Goal: Task Accomplishment & Management: Manage account settings

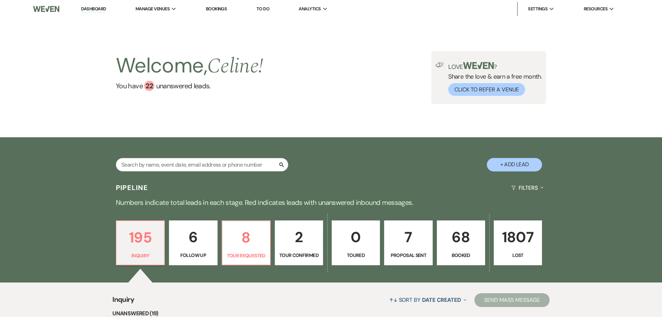
click at [450, 250] on link "68 Booked" at bounding box center [461, 242] width 48 height 45
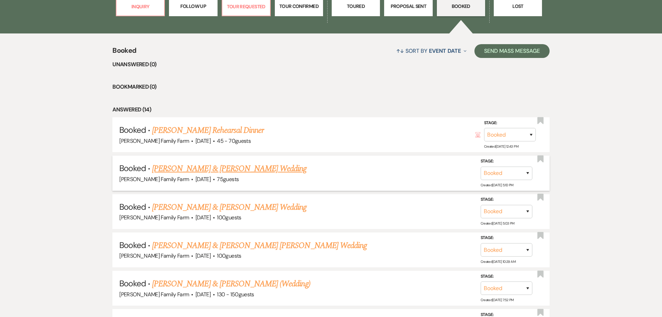
scroll to position [250, 0]
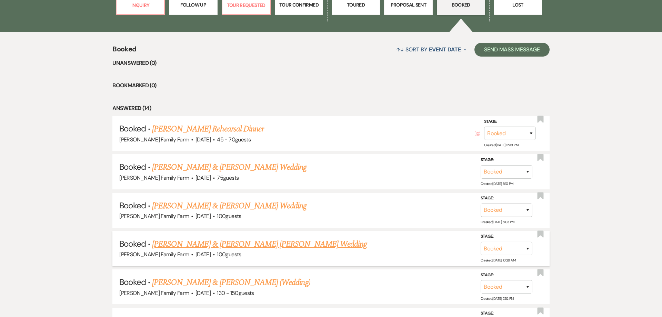
click at [215, 242] on link "[PERSON_NAME] & [PERSON_NAME] [PERSON_NAME] Wedding" at bounding box center [259, 244] width 215 height 12
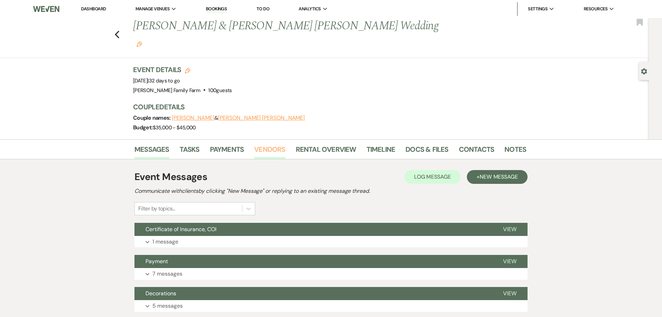
click at [270, 144] on link "Vendors" at bounding box center [269, 151] width 31 height 15
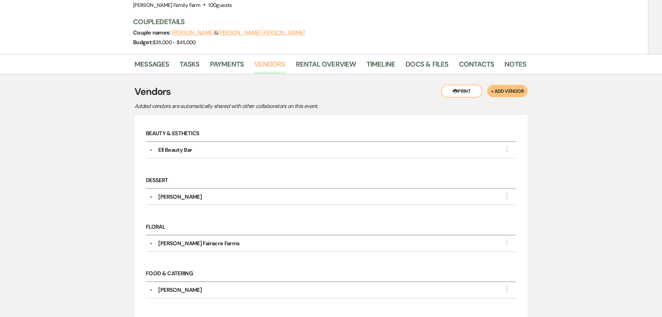
scroll to position [114, 0]
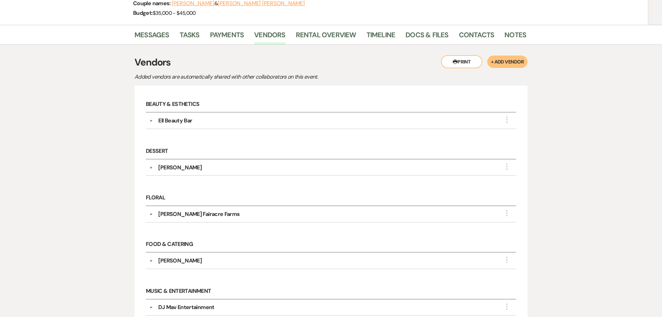
click at [181, 117] on div "Ell Beauty Bar" at bounding box center [175, 121] width 34 height 8
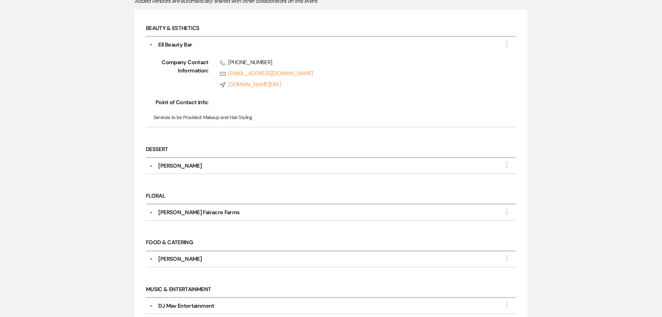
scroll to position [185, 0]
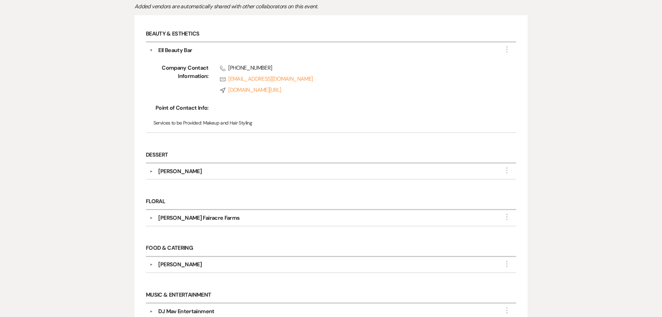
click at [188, 47] on div "Ell Beauty Bar" at bounding box center [175, 51] width 34 height 8
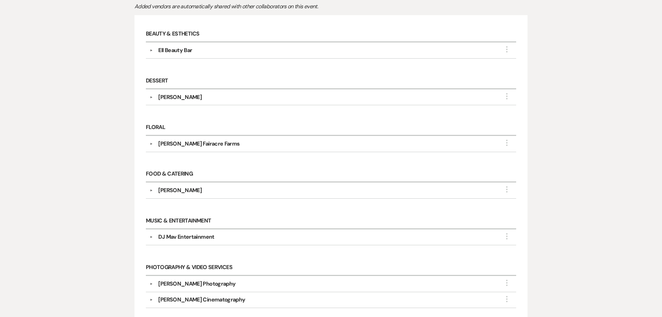
click at [189, 93] on div "[PERSON_NAME]" at bounding box center [179, 97] width 43 height 8
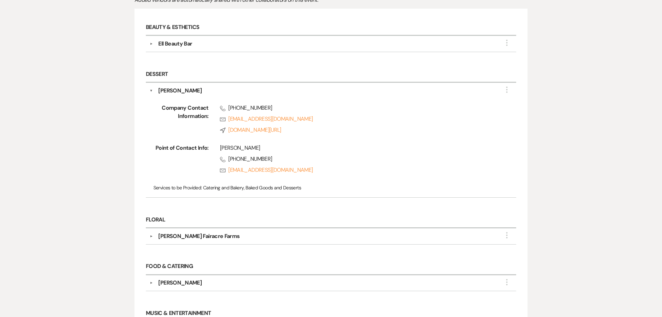
scroll to position [255, 0]
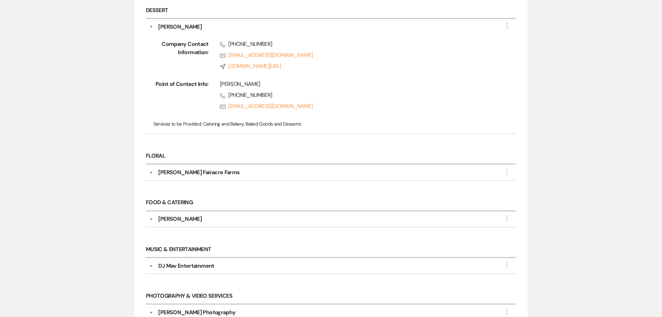
click at [213, 168] on div "[PERSON_NAME] Fairacre Farms" at bounding box center [198, 172] width 81 height 8
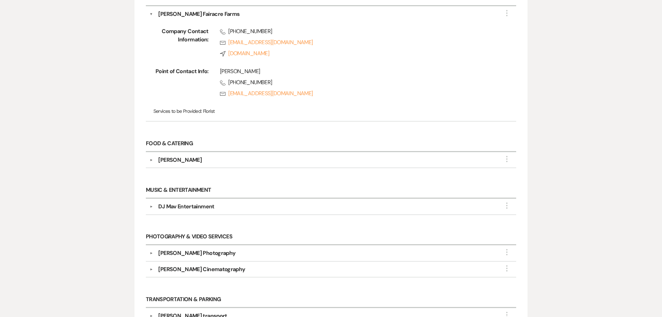
scroll to position [422, 0]
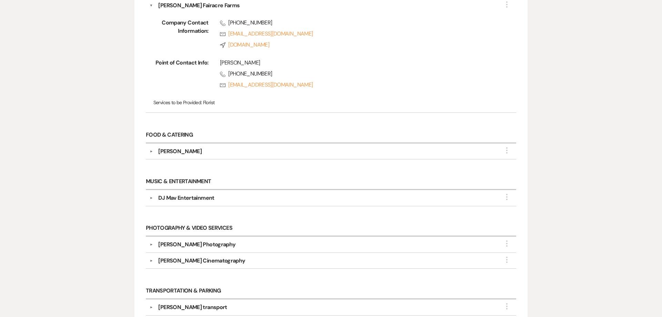
click at [208, 194] on div "DJ Mav Entertainment" at bounding box center [186, 198] width 56 height 8
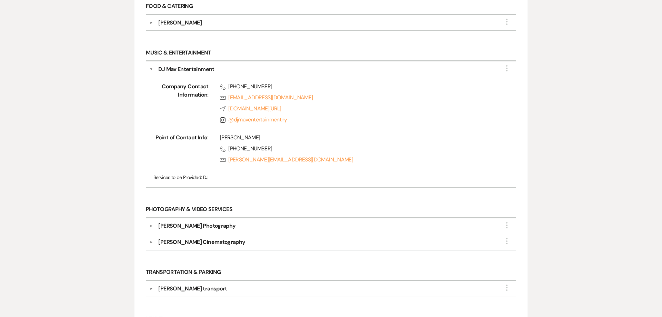
scroll to position [554, 0]
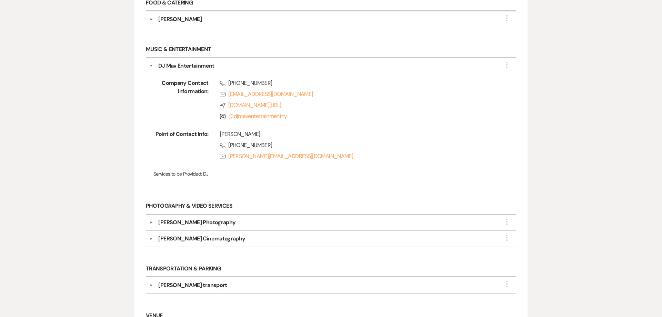
click at [186, 218] on div "[PERSON_NAME] Photography" at bounding box center [196, 222] width 77 height 8
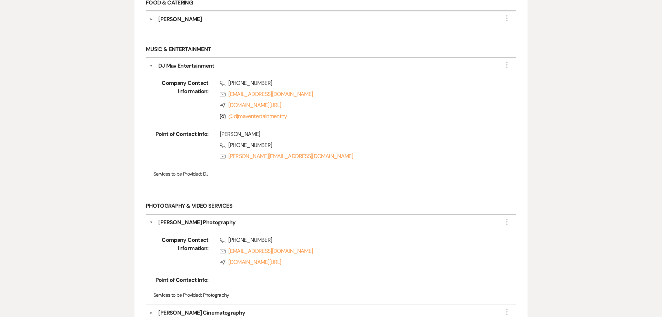
scroll to position [660, 0]
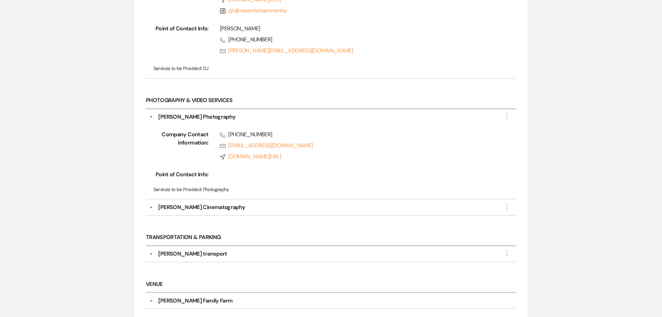
click at [188, 203] on div "[PERSON_NAME] Cinematography" at bounding box center [201, 207] width 87 height 8
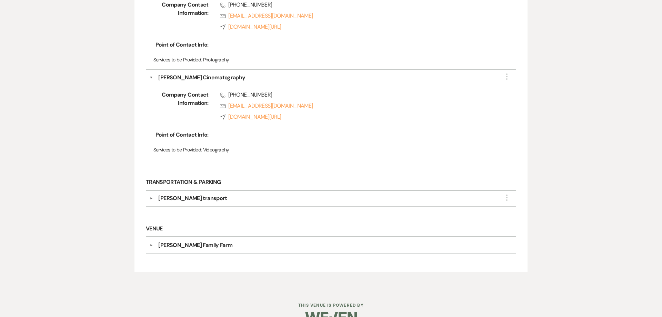
scroll to position [790, 0]
click at [188, 193] on div "[PERSON_NAME] transport" at bounding box center [192, 197] width 69 height 8
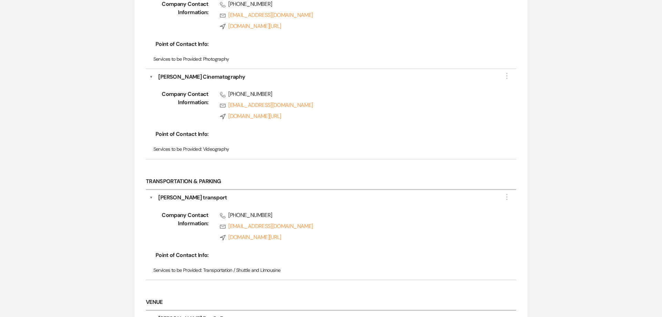
click at [188, 193] on div "[PERSON_NAME] transport" at bounding box center [192, 197] width 69 height 8
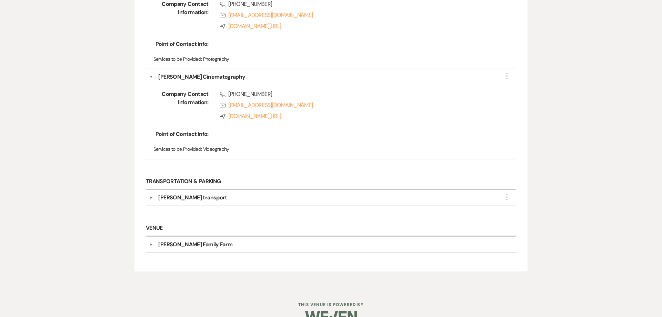
click at [187, 193] on div "[PERSON_NAME] transport" at bounding box center [192, 197] width 69 height 8
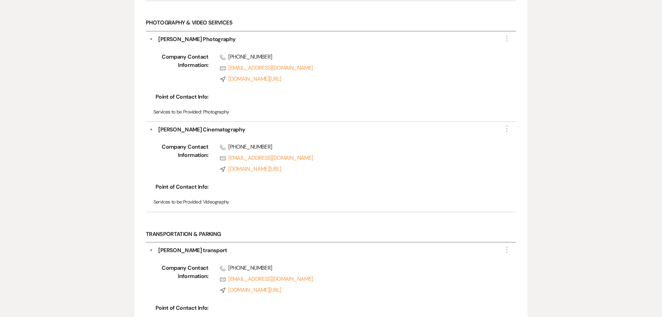
scroll to position [864, 0]
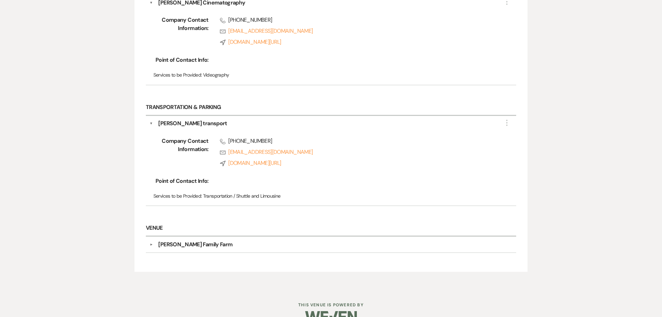
click at [174, 128] on div "Company Contact Information: Phone [PHONE_NUMBER] Rsvp [EMAIL_ADDRESS][DOMAIN_N…" at bounding box center [331, 165] width 363 height 74
click at [174, 119] on div "[PERSON_NAME] transport" at bounding box center [192, 123] width 69 height 8
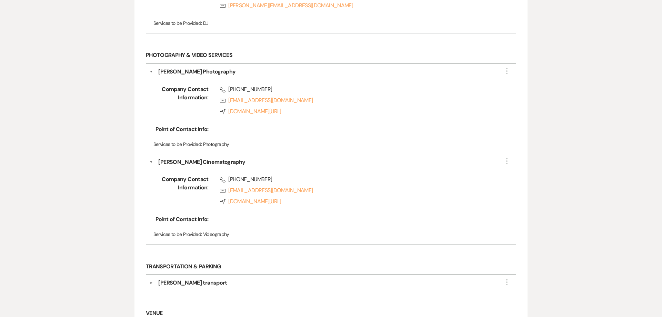
scroll to position [702, 0]
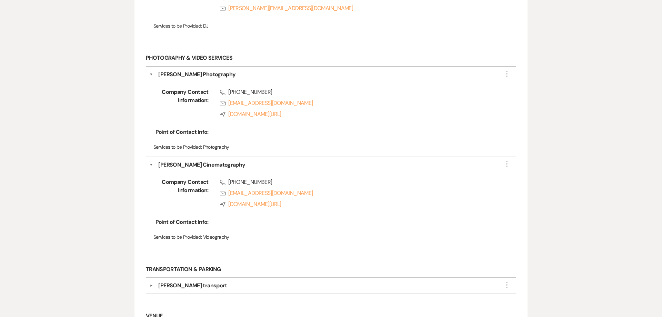
click at [189, 161] on div "[PERSON_NAME] Cinematography" at bounding box center [201, 165] width 87 height 8
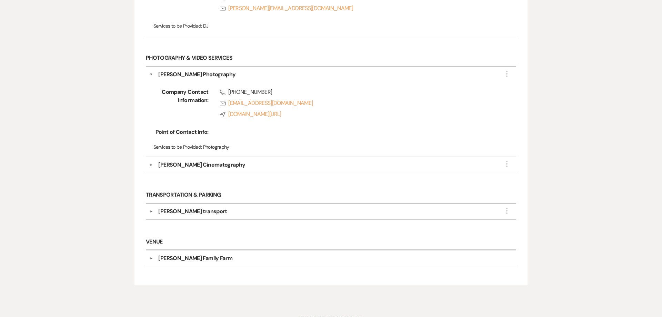
click at [197, 70] on div "[PERSON_NAME] Photography" at bounding box center [196, 74] width 77 height 8
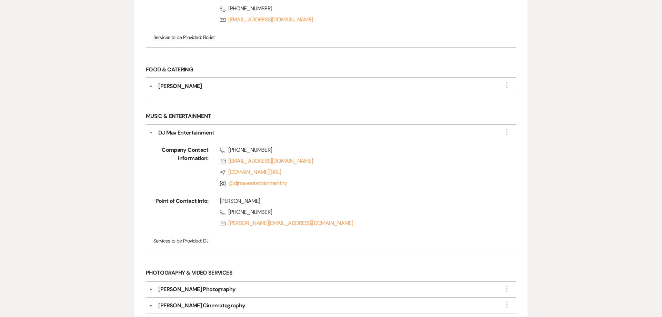
scroll to position [483, 0]
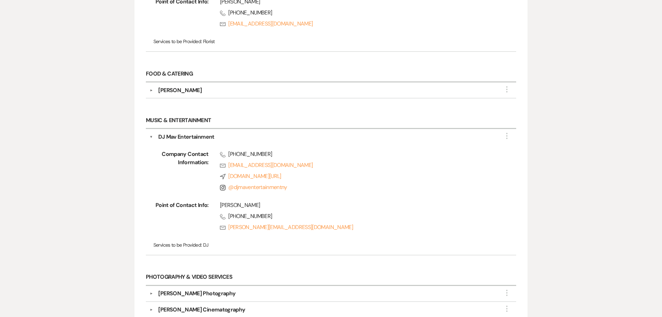
click at [185, 133] on div "DJ Mav Entertainment" at bounding box center [186, 137] width 56 height 8
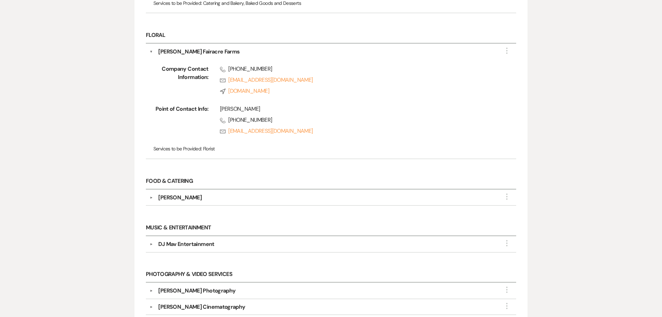
scroll to position [325, 0]
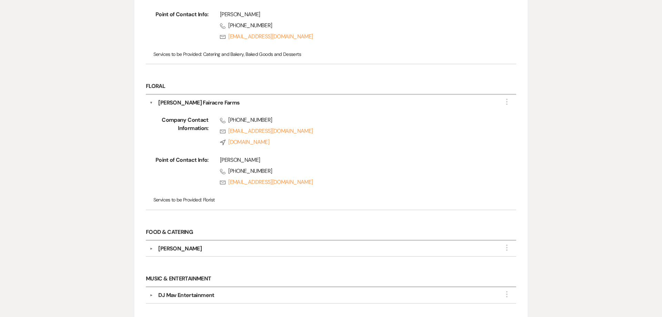
click at [180, 99] on div "[PERSON_NAME] Fairacre Farms" at bounding box center [198, 103] width 81 height 8
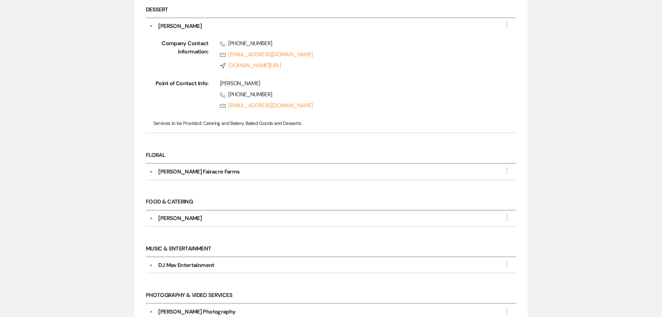
scroll to position [210, 0]
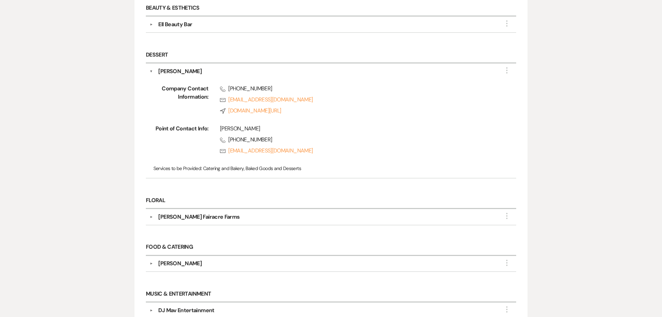
click at [177, 68] on div "[PERSON_NAME]" at bounding box center [179, 72] width 43 height 8
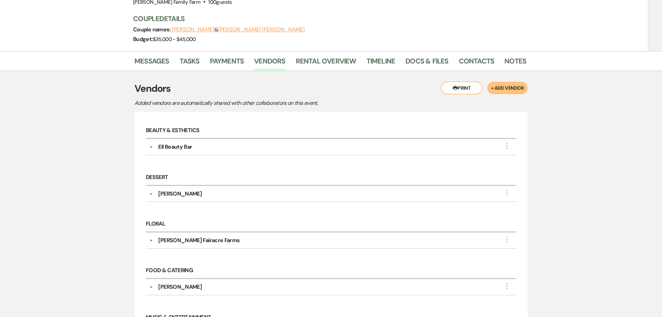
scroll to position [78, 0]
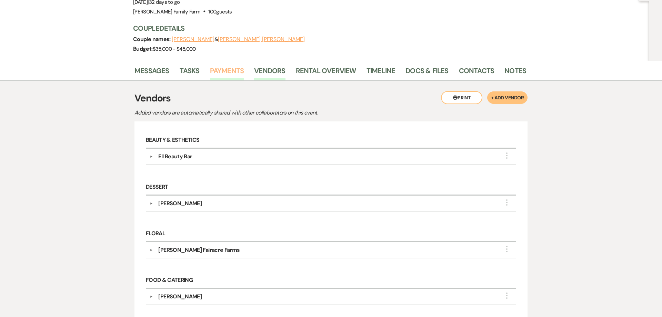
click at [219, 66] on link "Payments" at bounding box center [227, 73] width 34 height 15
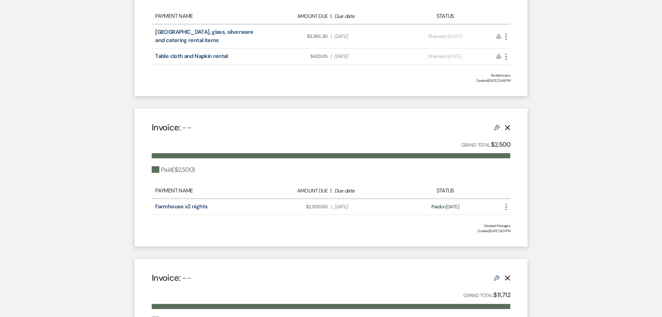
scroll to position [285, 0]
